Goal: Task Accomplishment & Management: Manage account settings

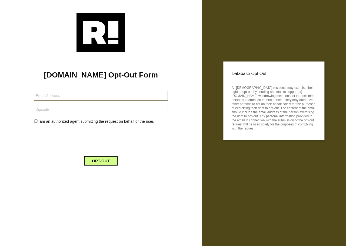
type input "[EMAIL_ADDRESS][DOMAIN_NAME]"
type input "32303"
type input "[EMAIL_ADDRESS][DOMAIN_NAME]"
type input "32303"
type input "[EMAIL_ADDRESS][DOMAIN_NAME]"
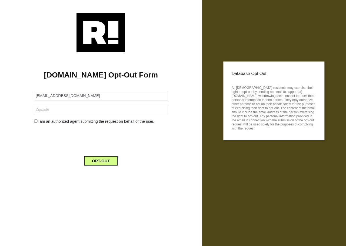
type input "32303"
